Goal: Task Accomplishment & Management: Manage account settings

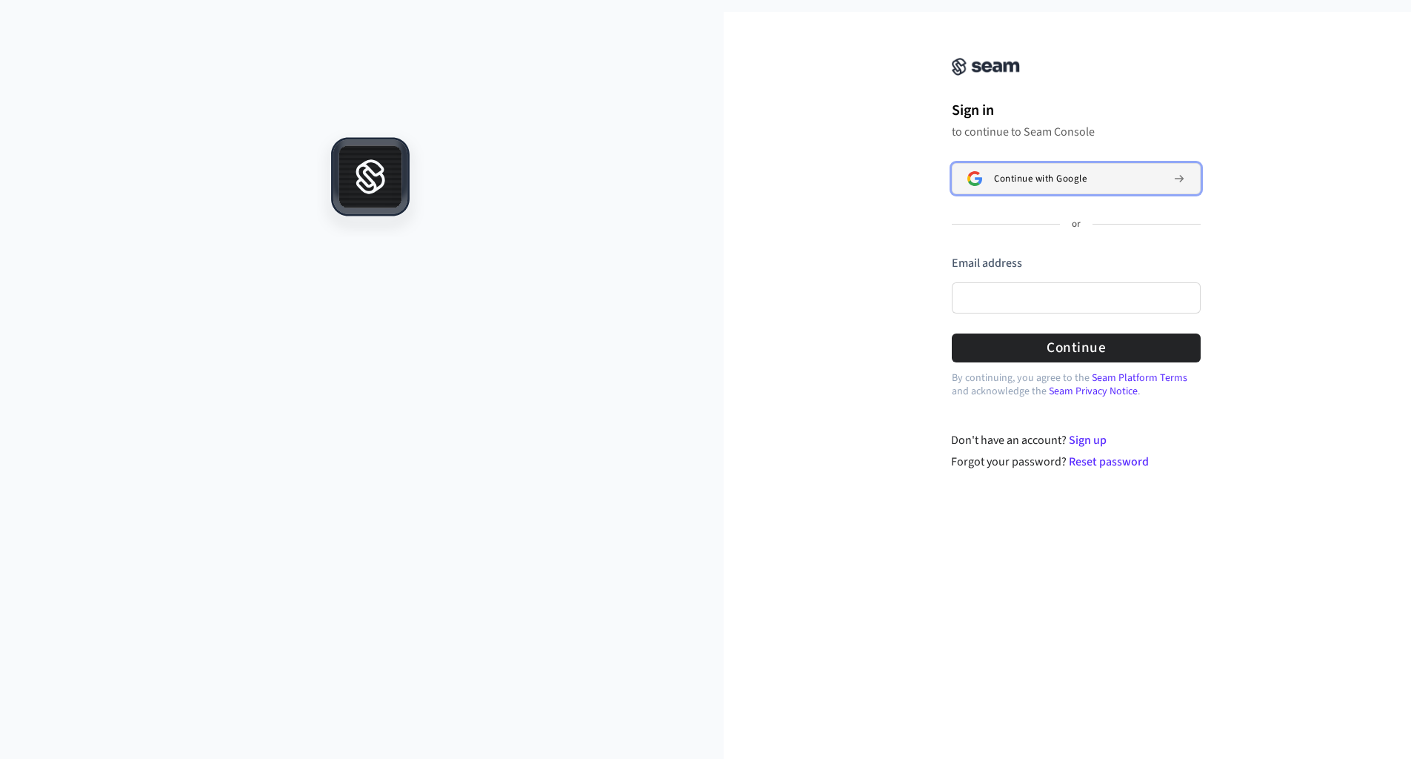
click at [1081, 180] on span "Continue with Google" at bounding box center [1040, 179] width 93 height 12
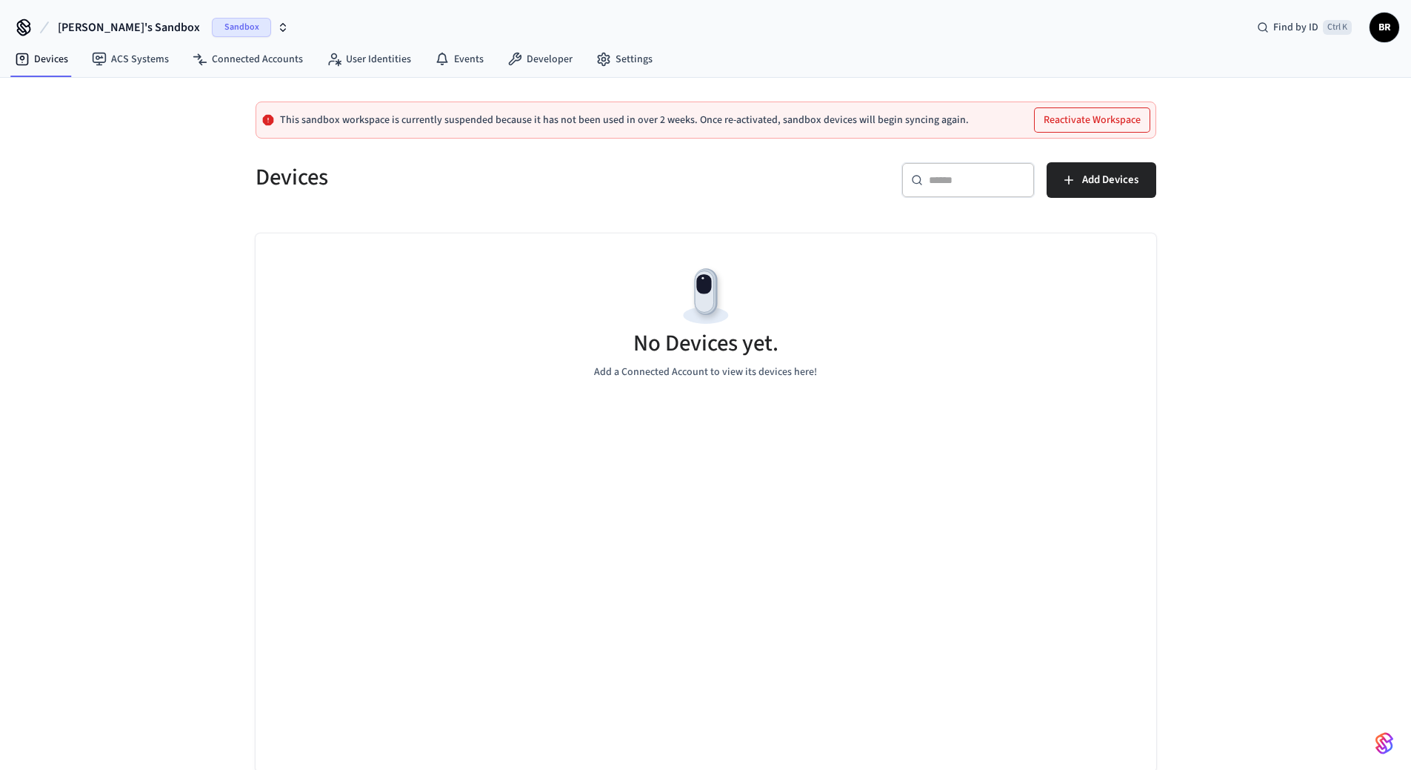
click at [1383, 24] on span "BR" at bounding box center [1384, 27] width 27 height 27
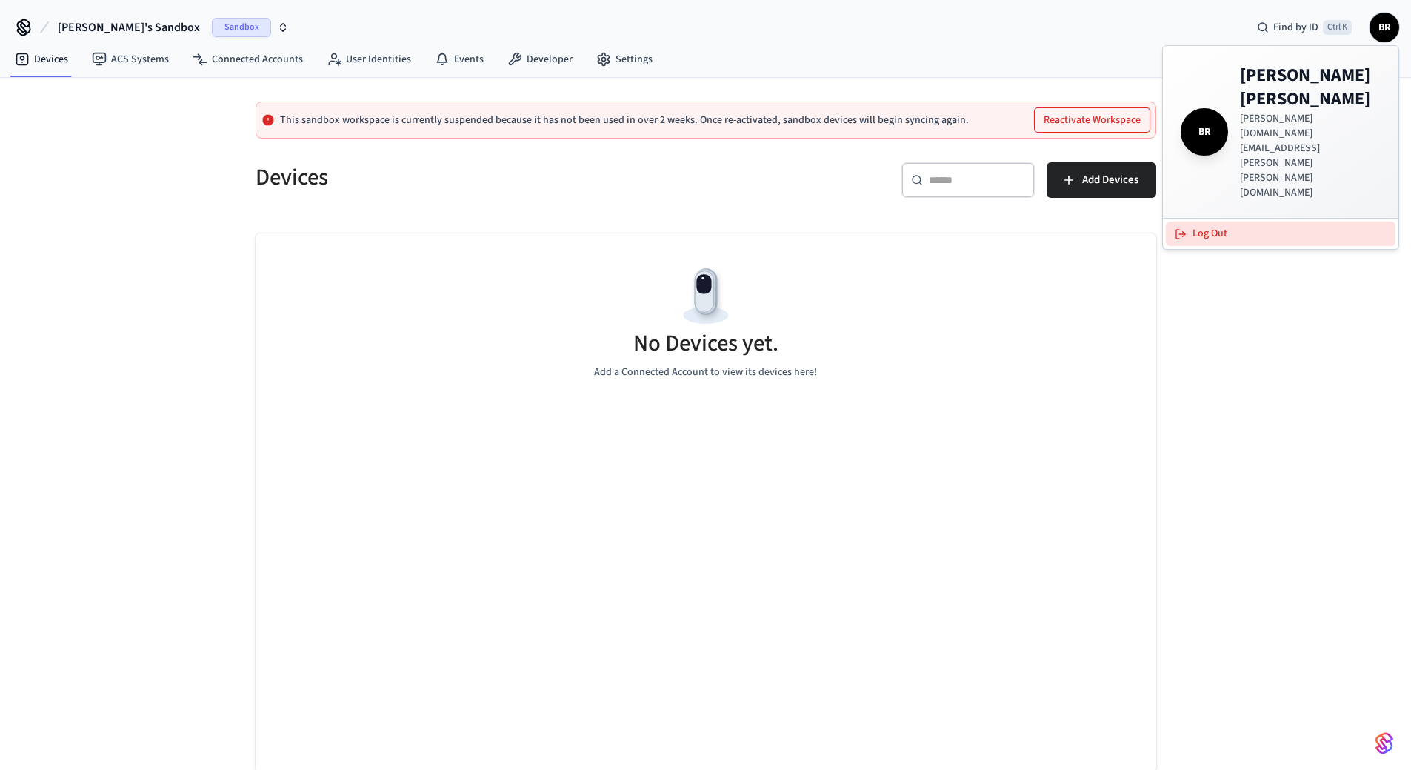
click at [1205, 222] on button "Log Out" at bounding box center [1281, 234] width 230 height 24
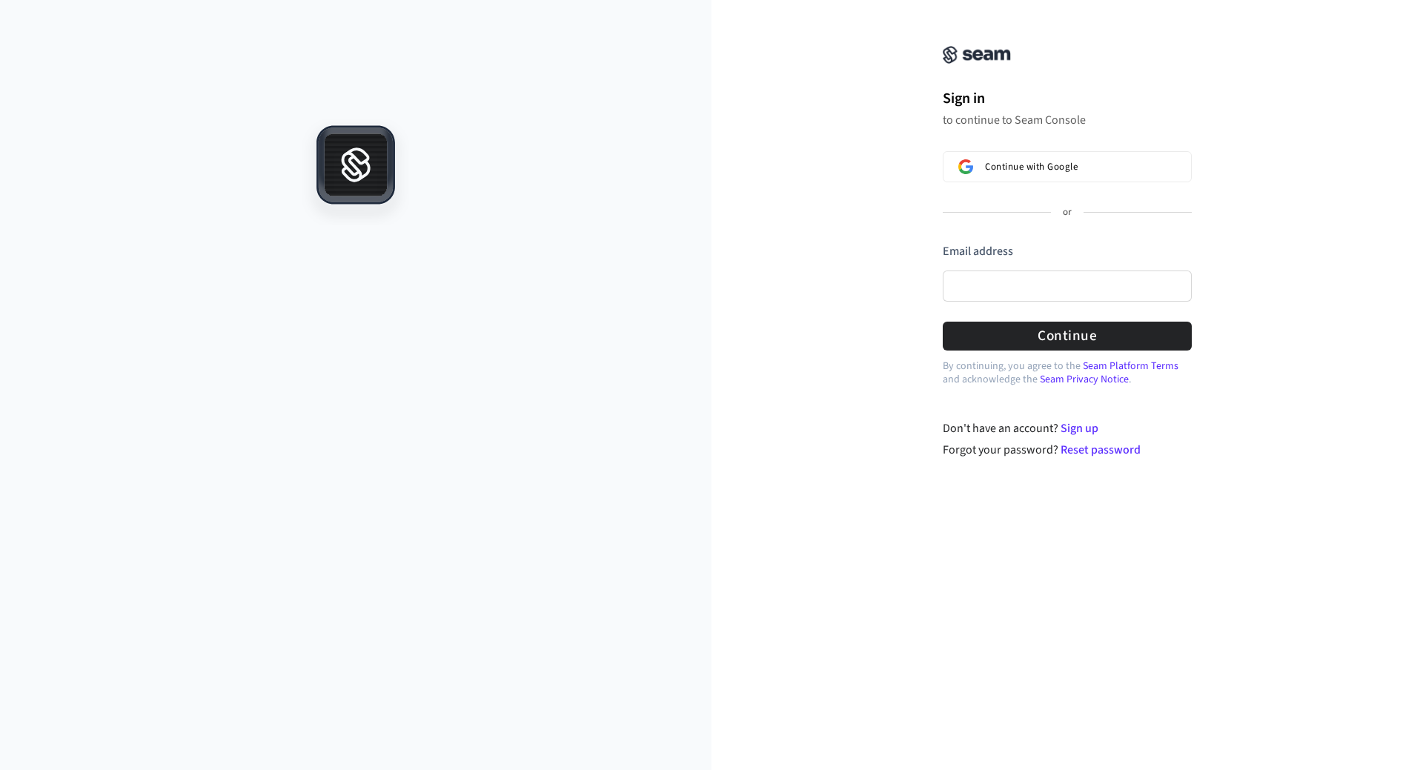
click at [1033, 183] on div "Continue with Google or Email address Password Continue" at bounding box center [1066, 250] width 249 height 199
click at [1045, 159] on button "Continue with Google" at bounding box center [1066, 166] width 249 height 31
